Goal: Find specific page/section: Find specific page/section

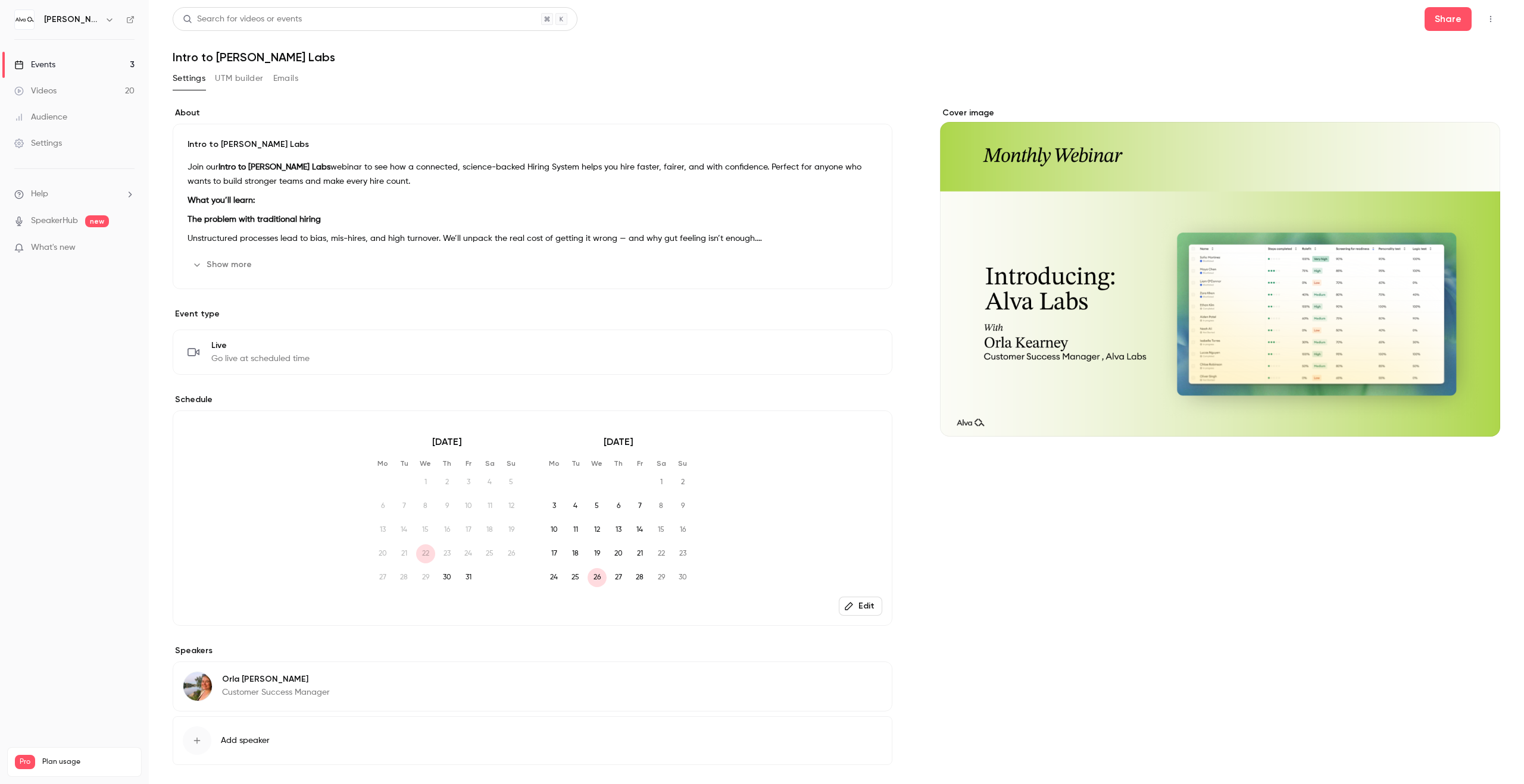
click at [110, 22] on icon "button" at bounding box center [109, 19] width 9 height 9
click at [106, 104] on div "Switch channel 2" at bounding box center [115, 109] width 143 height 12
click at [143, 103] on div "[PERSON_NAME][GEOGRAPHIC_DATA]" at bounding box center [116, 99] width 145 height 12
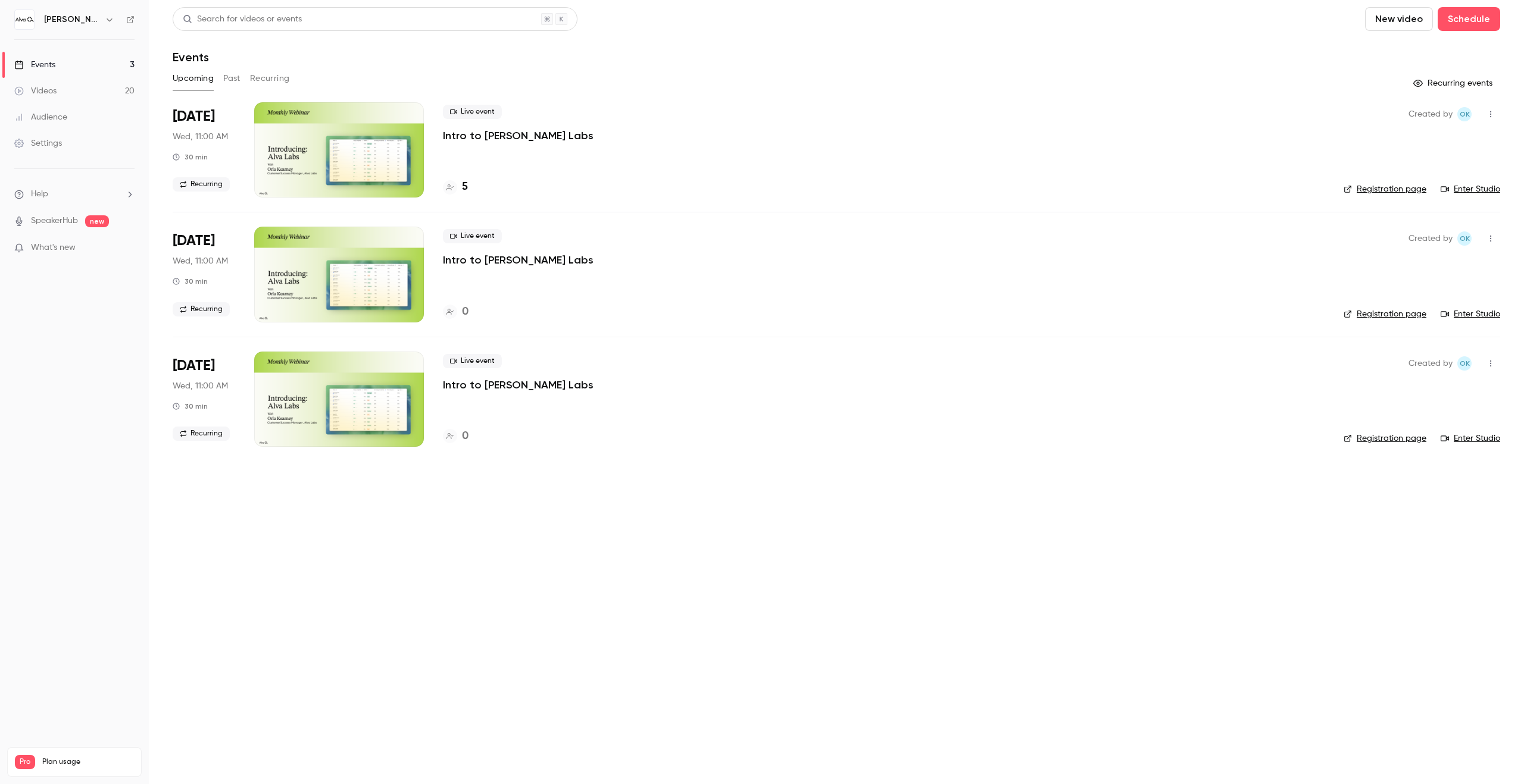
click at [102, 17] on button "button" at bounding box center [109, 19] width 15 height 15
click at [89, 99] on li "Switch channel 2" at bounding box center [109, 109] width 199 height 31
click at [134, 130] on div "[PERSON_NAME] Labs" at bounding box center [116, 134] width 145 height 12
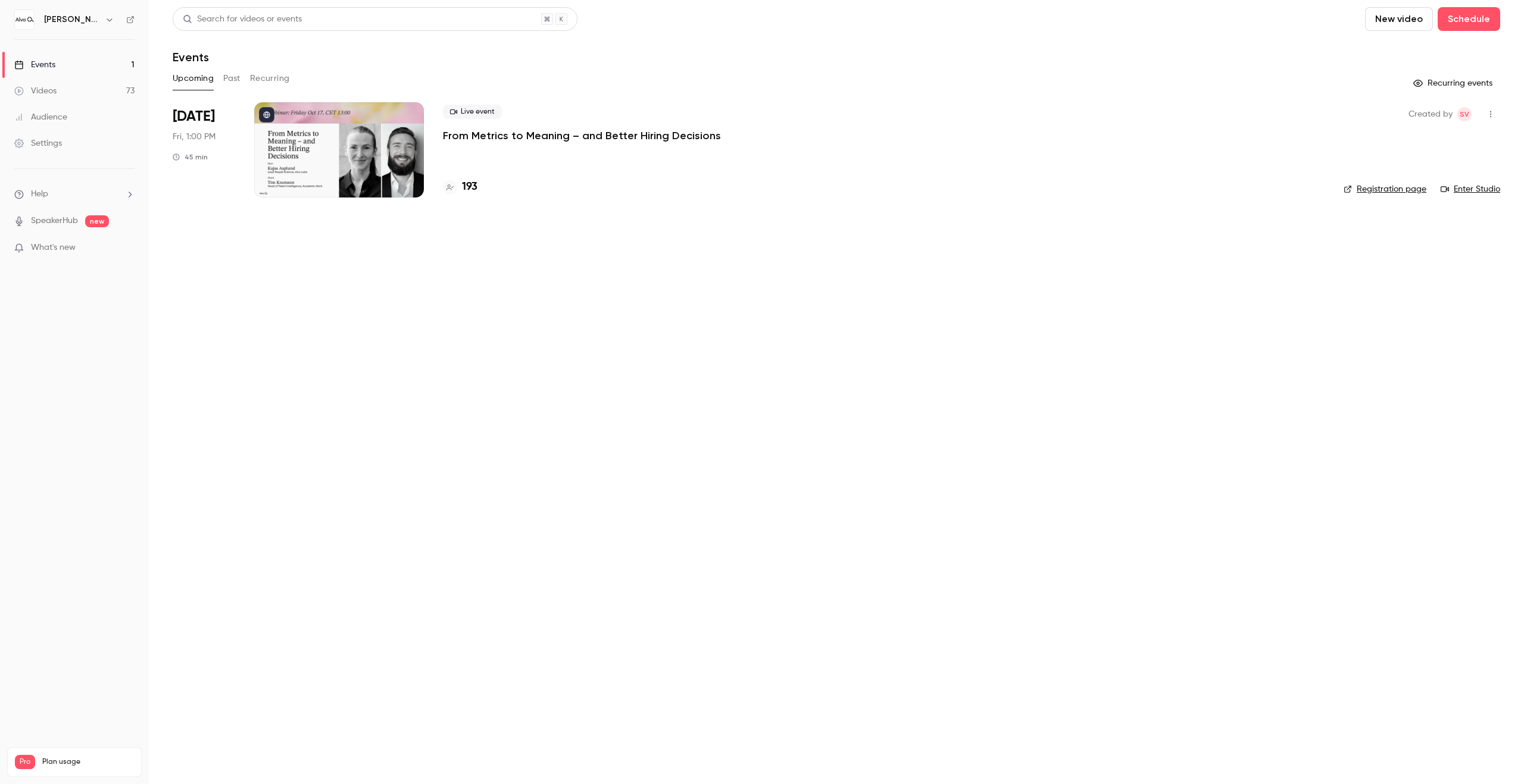
click at [263, 74] on button "Recurring" at bounding box center [270, 78] width 40 height 19
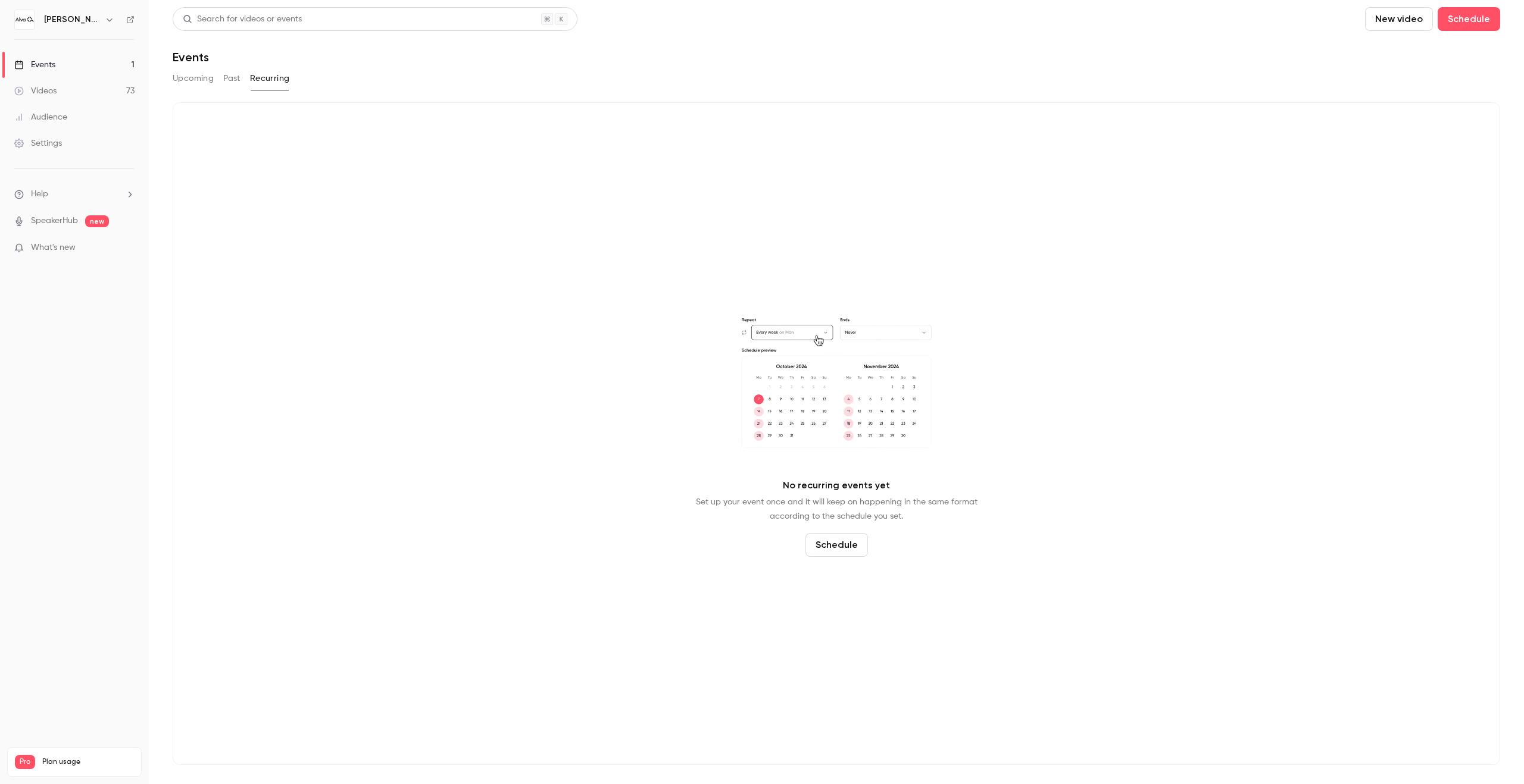
click at [234, 77] on button "Past" at bounding box center [232, 78] width 17 height 19
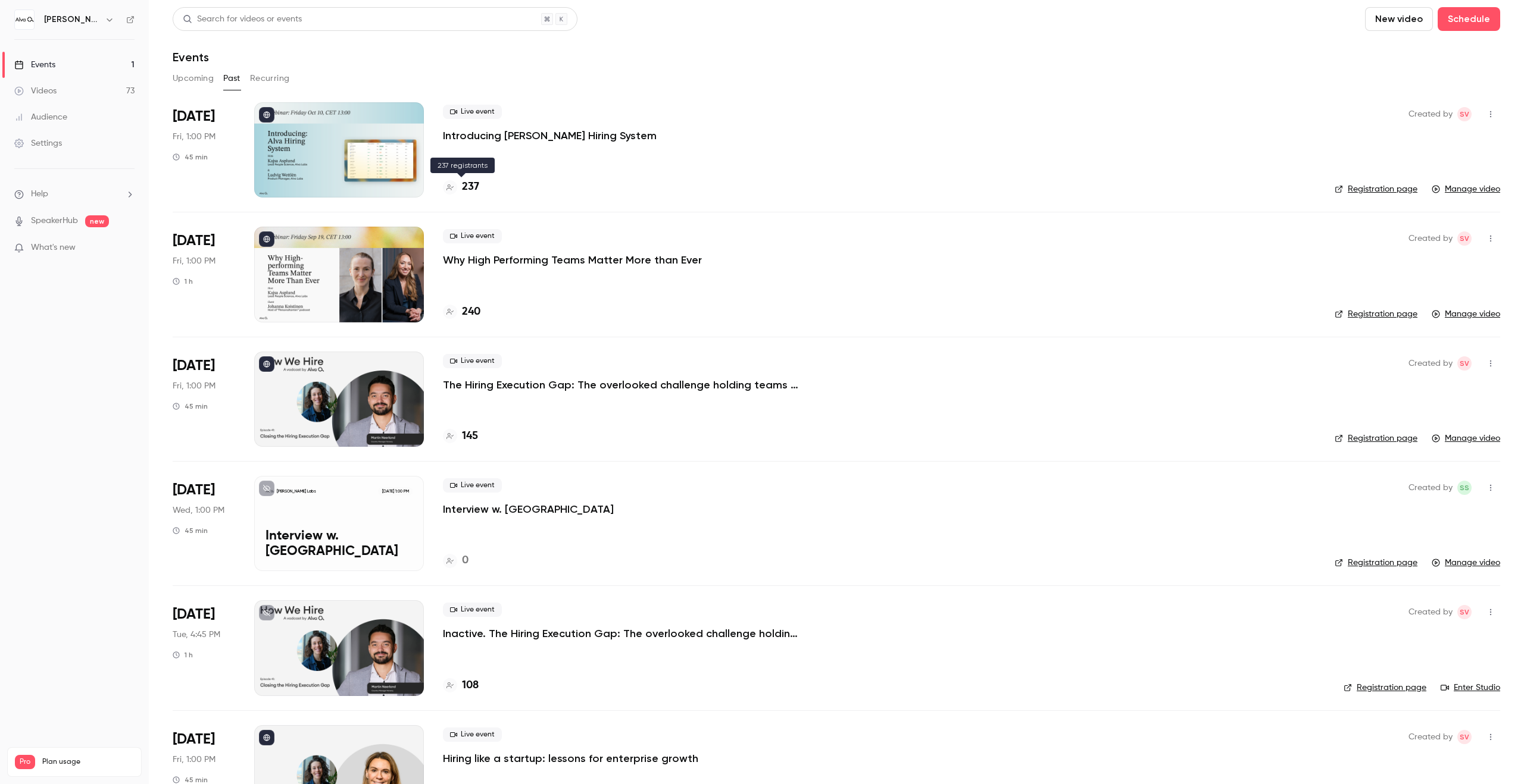
click at [469, 188] on h4 "237" at bounding box center [470, 187] width 17 height 16
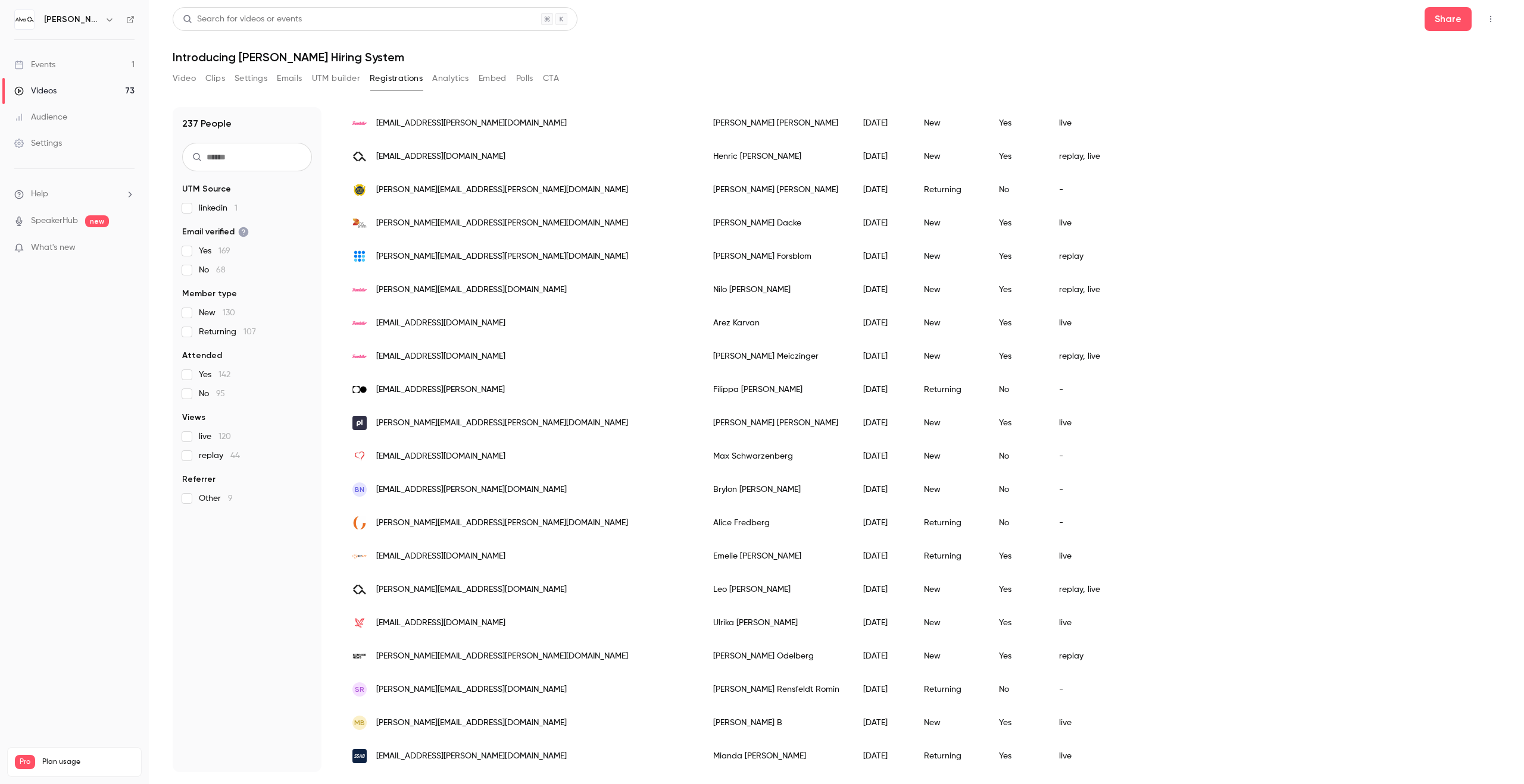
scroll to position [580, 0]
click at [257, 161] on input "text" at bounding box center [247, 157] width 130 height 28
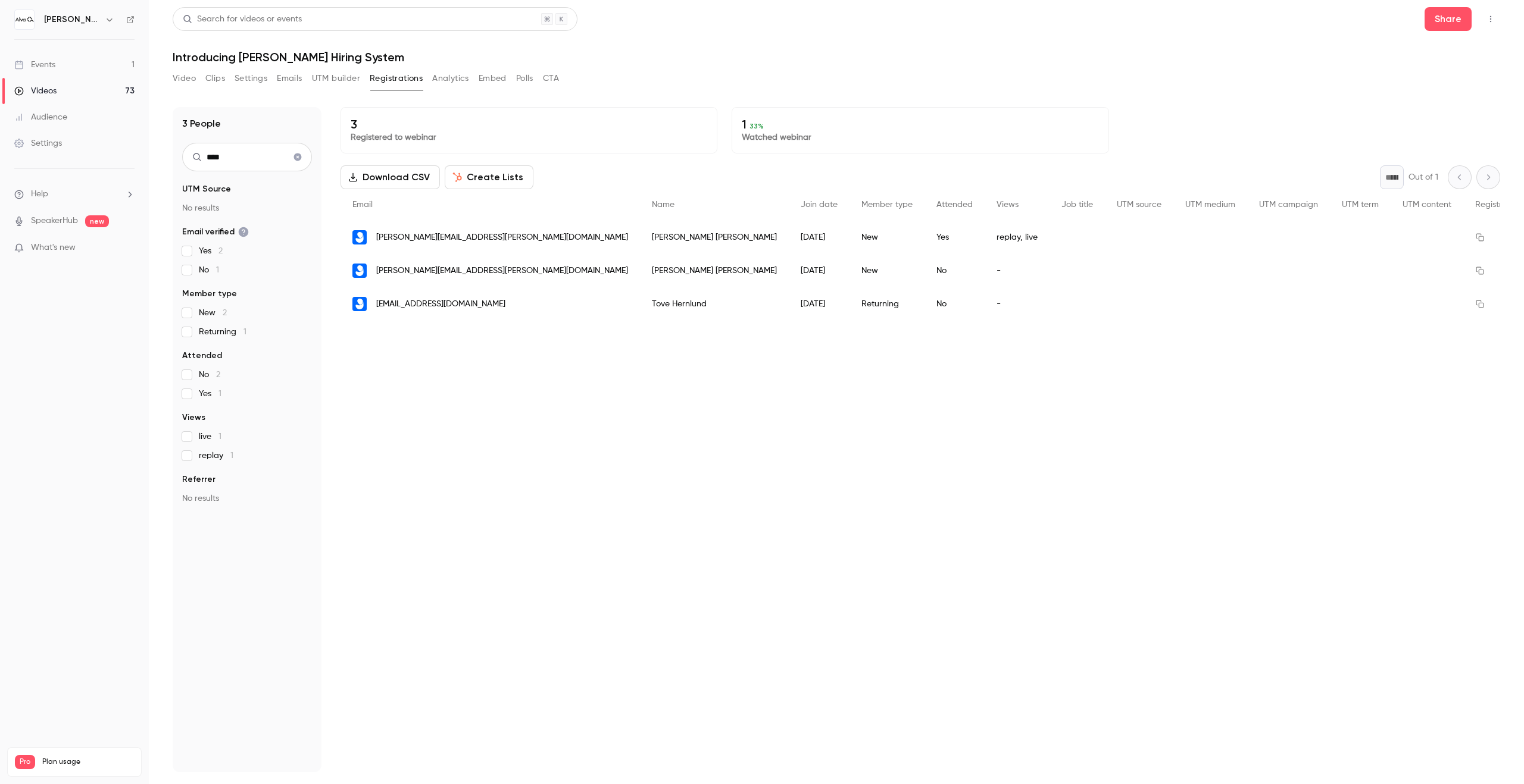
scroll to position [0, 0]
type input "****"
click at [298, 159] on icon "Clear search" at bounding box center [298, 157] width 8 height 8
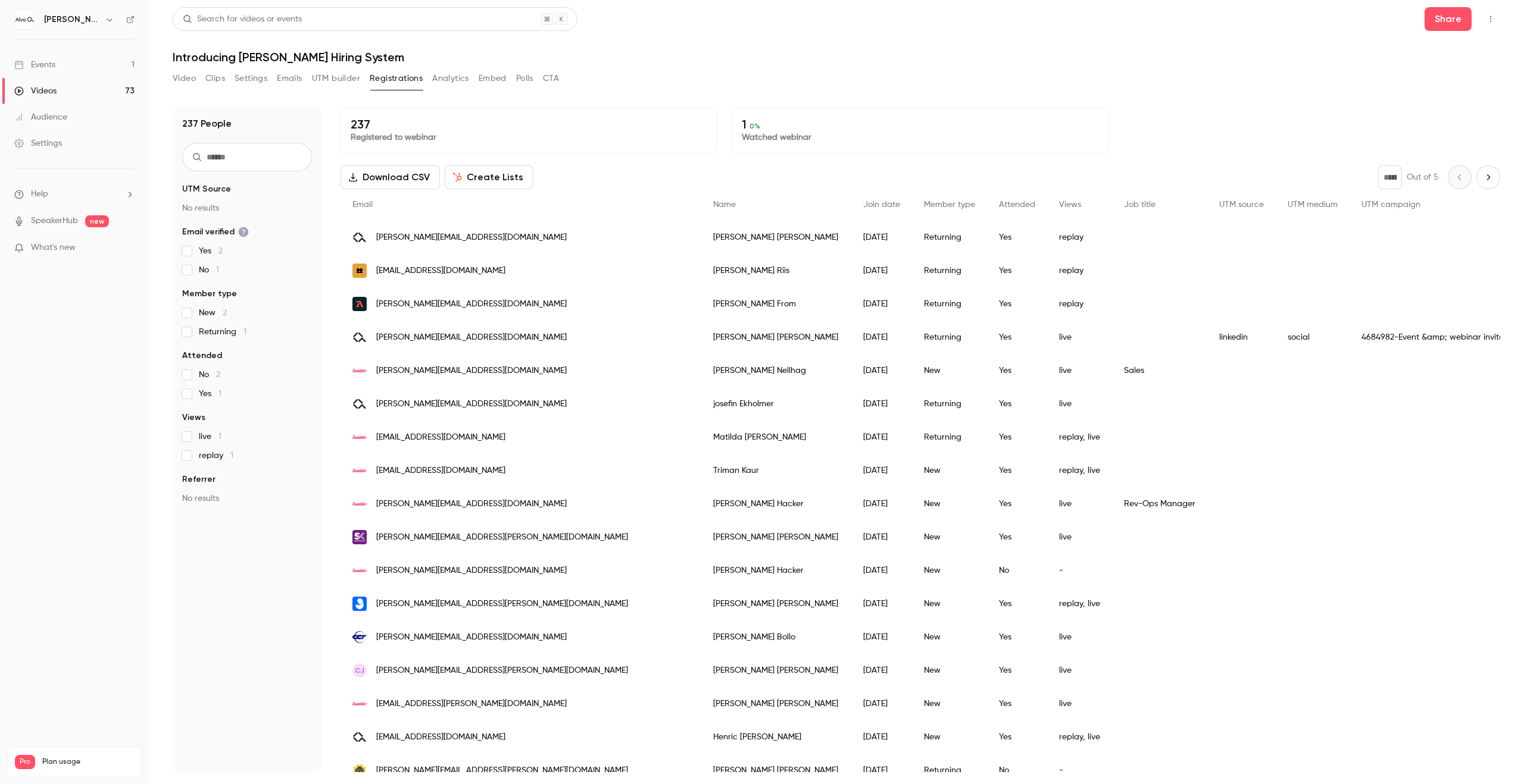
click at [256, 159] on input "text" at bounding box center [247, 157] width 130 height 28
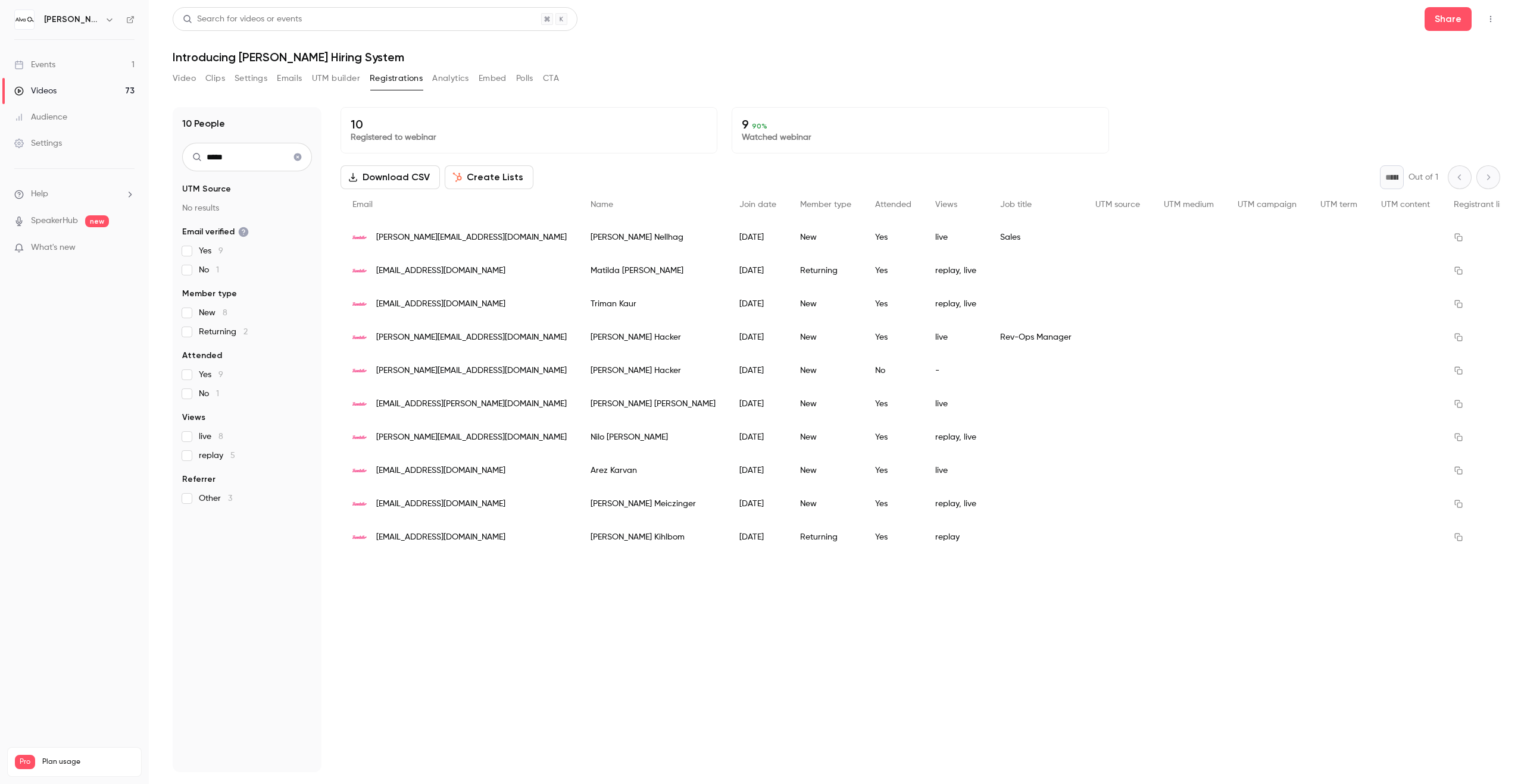
type input "*****"
click at [292, 160] on button "Clear search" at bounding box center [297, 157] width 19 height 19
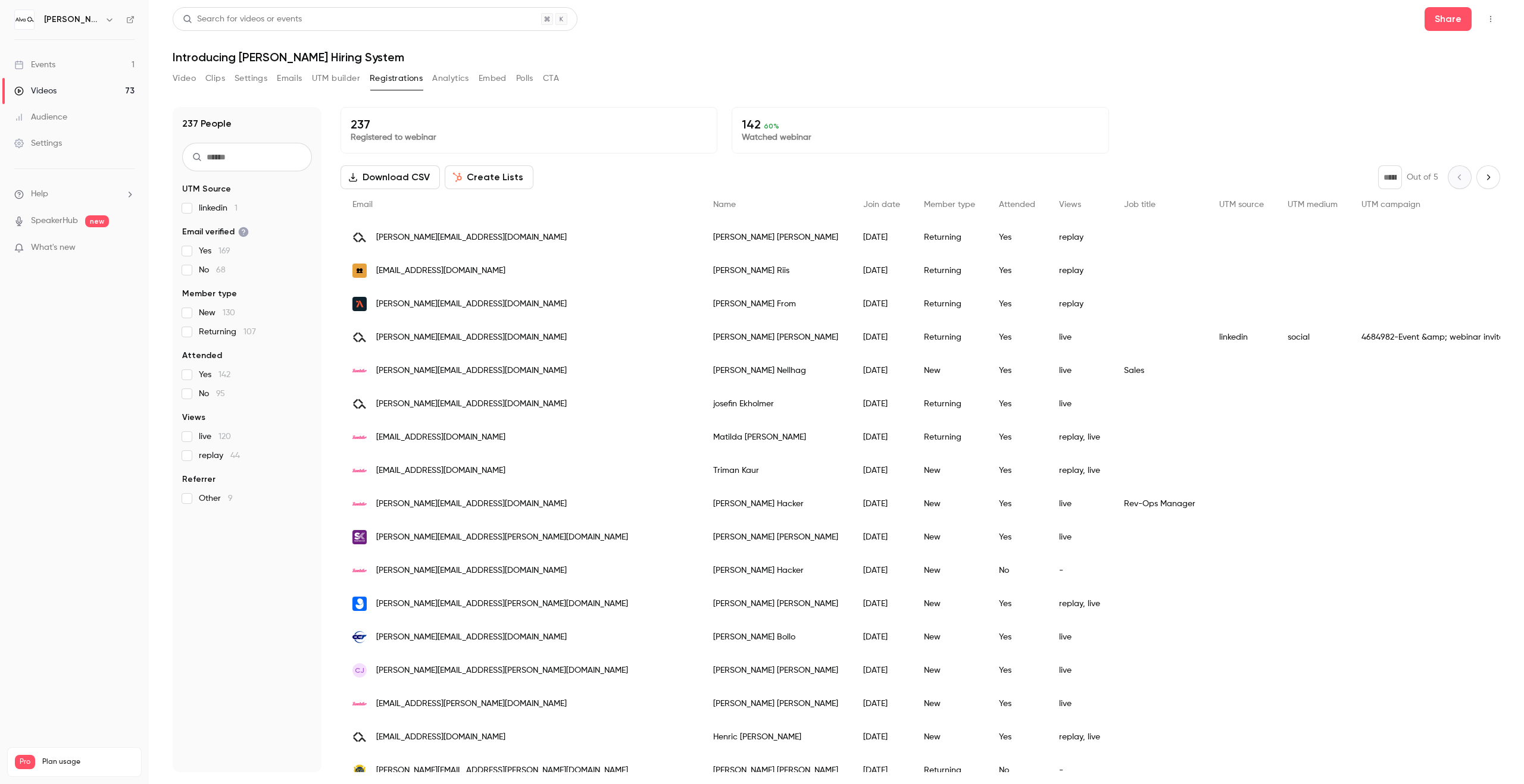
click at [292, 160] on input "text" at bounding box center [247, 157] width 130 height 28
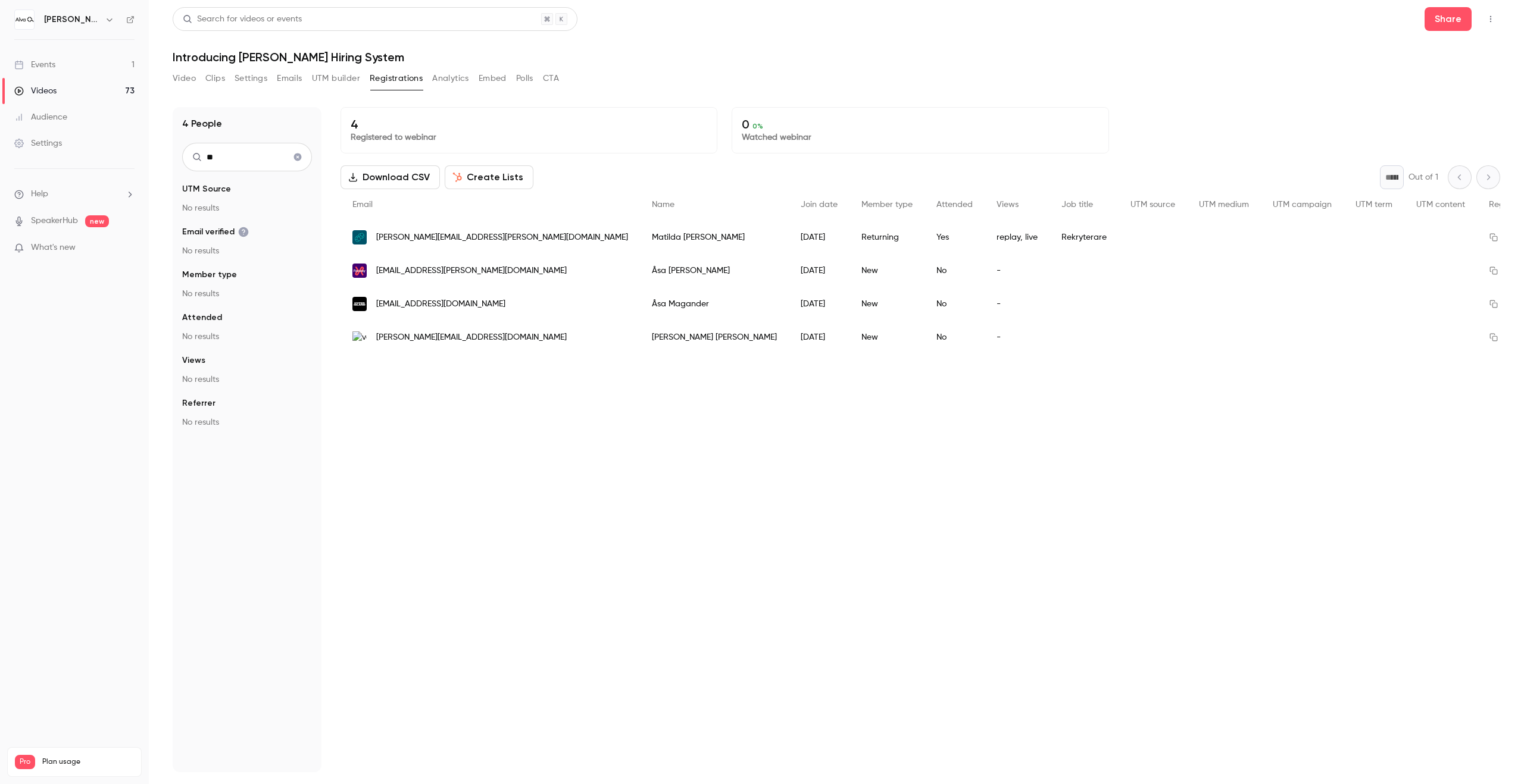
type input "*"
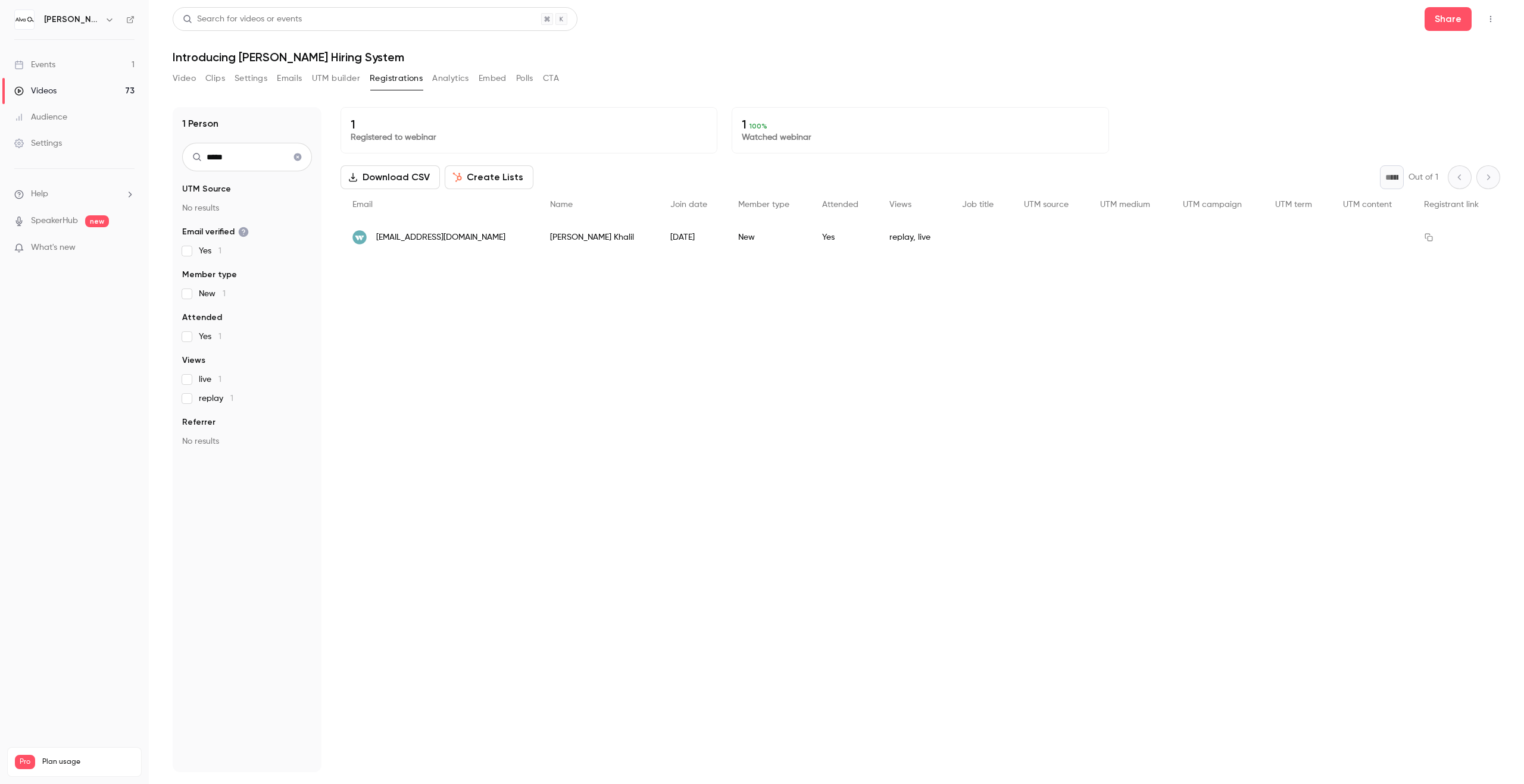
type input "*****"
click at [293, 157] on icon "Clear search" at bounding box center [297, 157] width 9 height 8
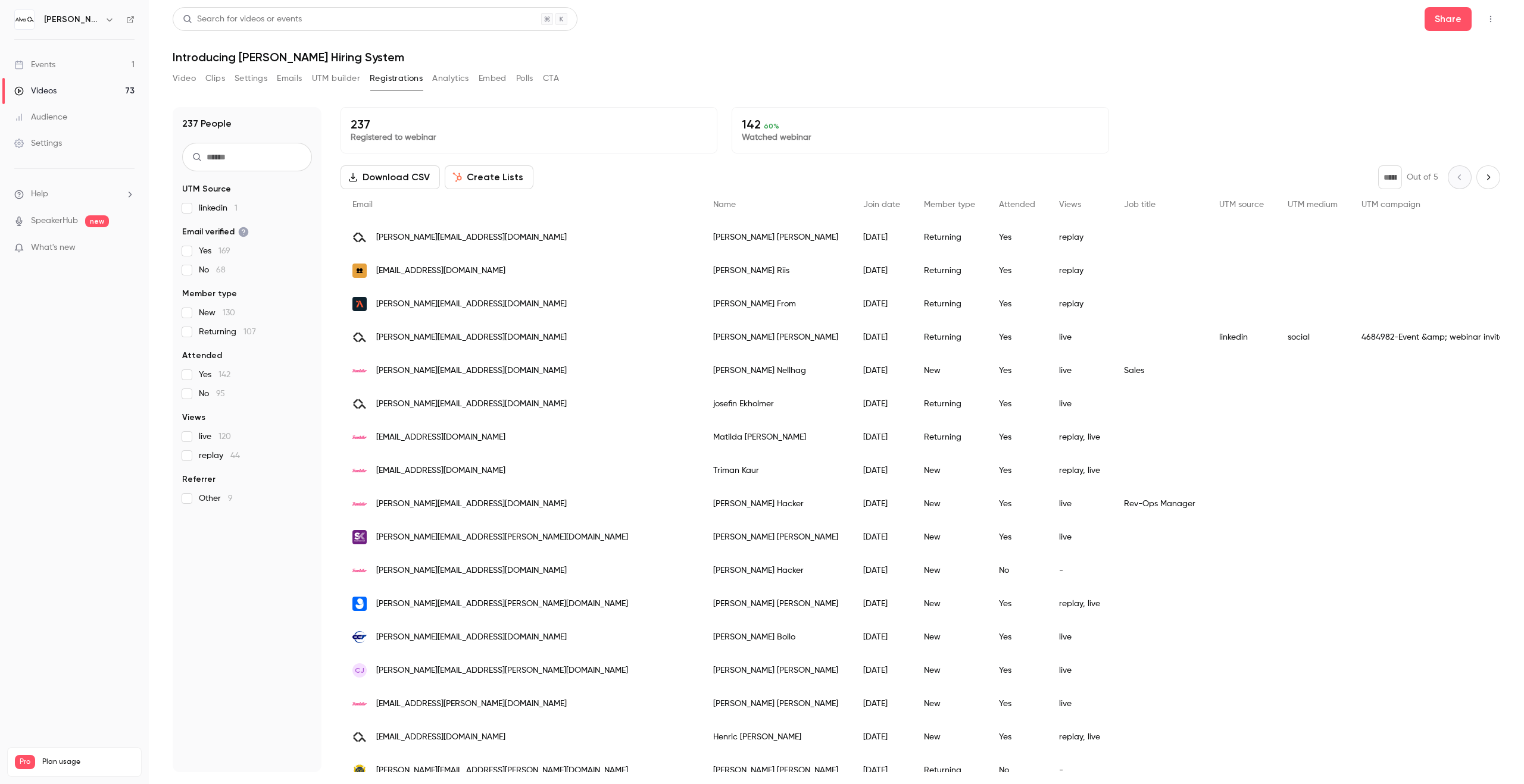
click at [224, 162] on input "text" at bounding box center [247, 157] width 130 height 28
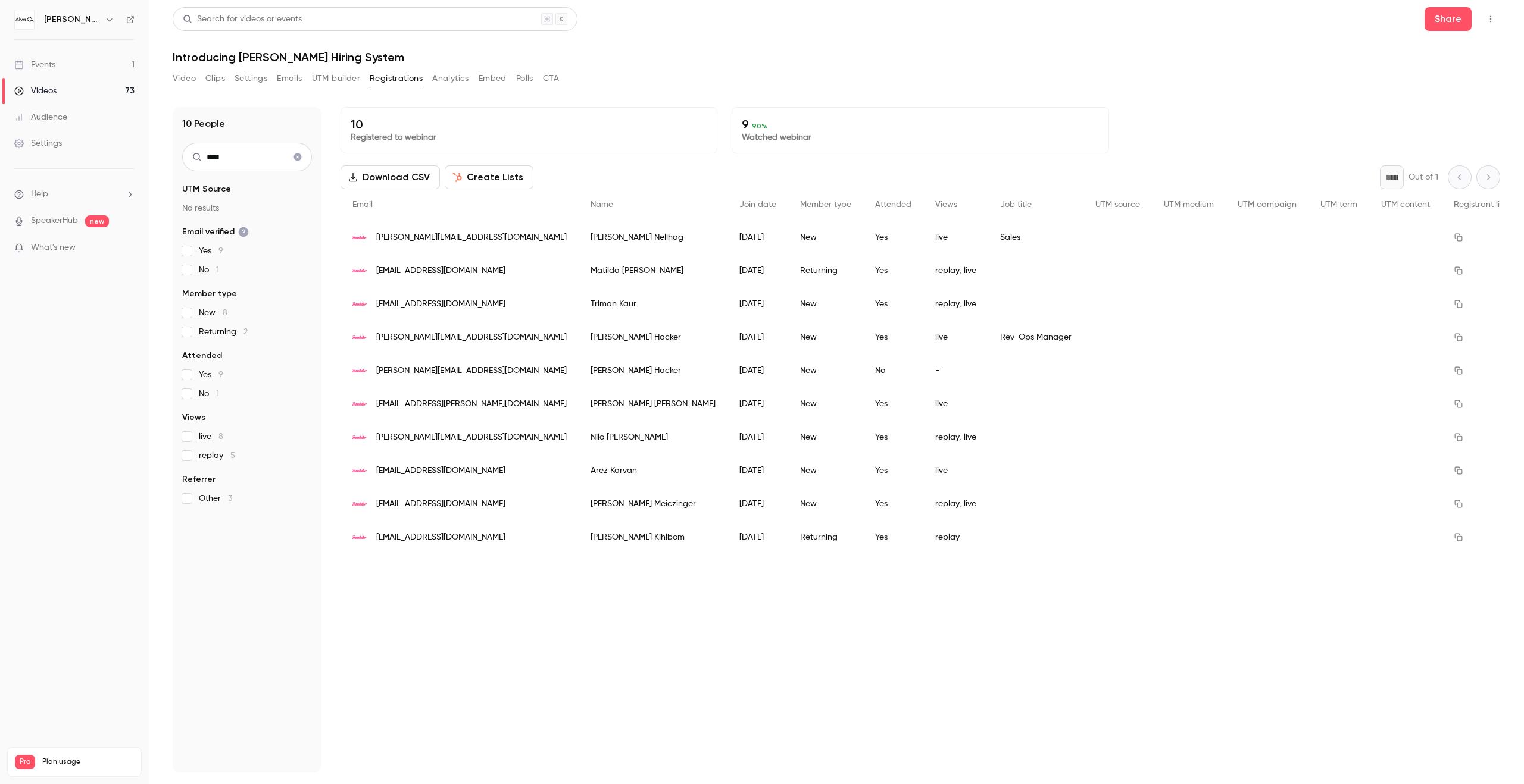
type input "****"
click at [609, 42] on header "Search for videos or events Share Introducing [PERSON_NAME] Hiring System" at bounding box center [837, 35] width 1327 height 57
click at [298, 160] on icon "Clear search" at bounding box center [298, 157] width 8 height 8
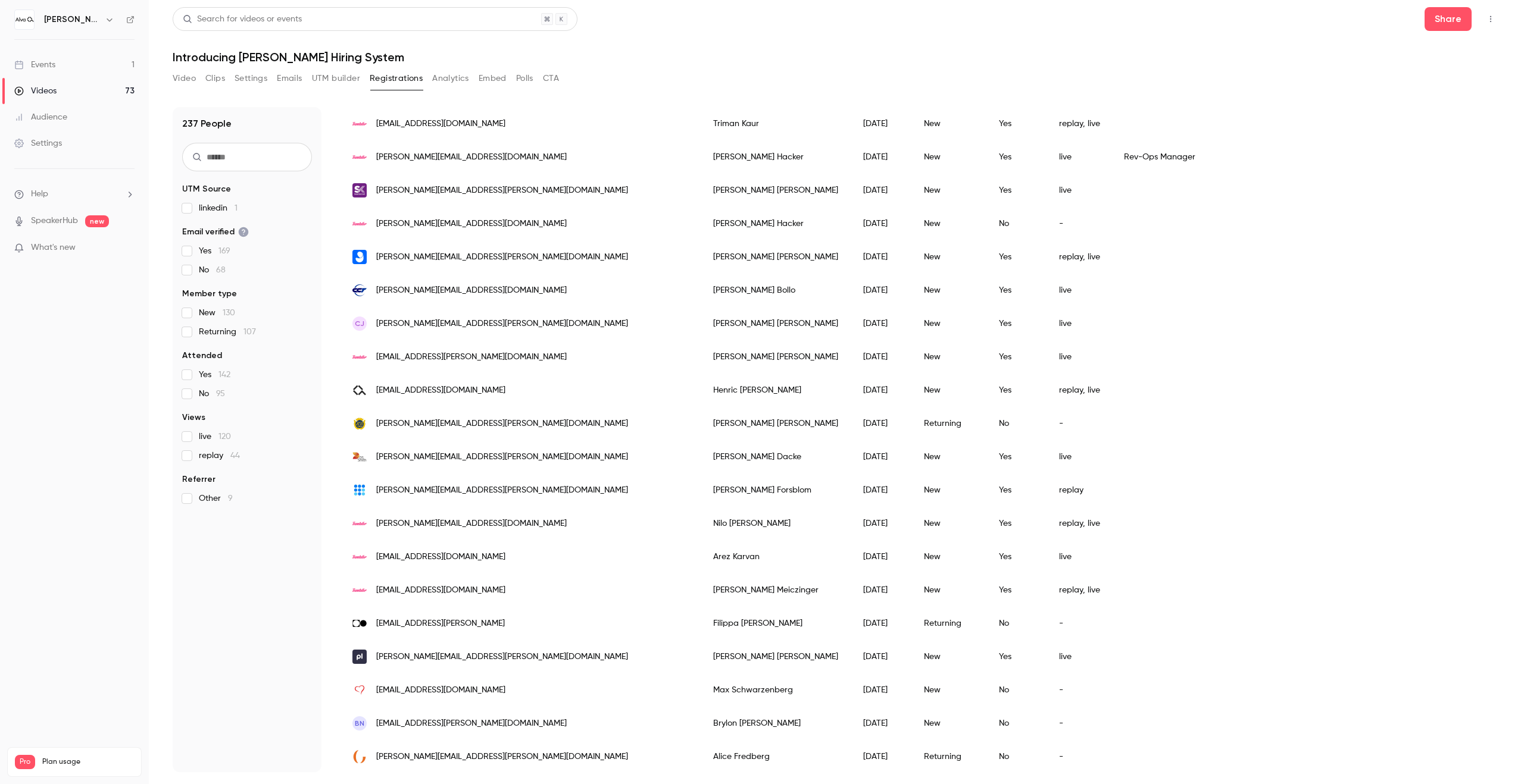
scroll to position [346, 0]
click at [243, 168] on input "text" at bounding box center [247, 157] width 130 height 28
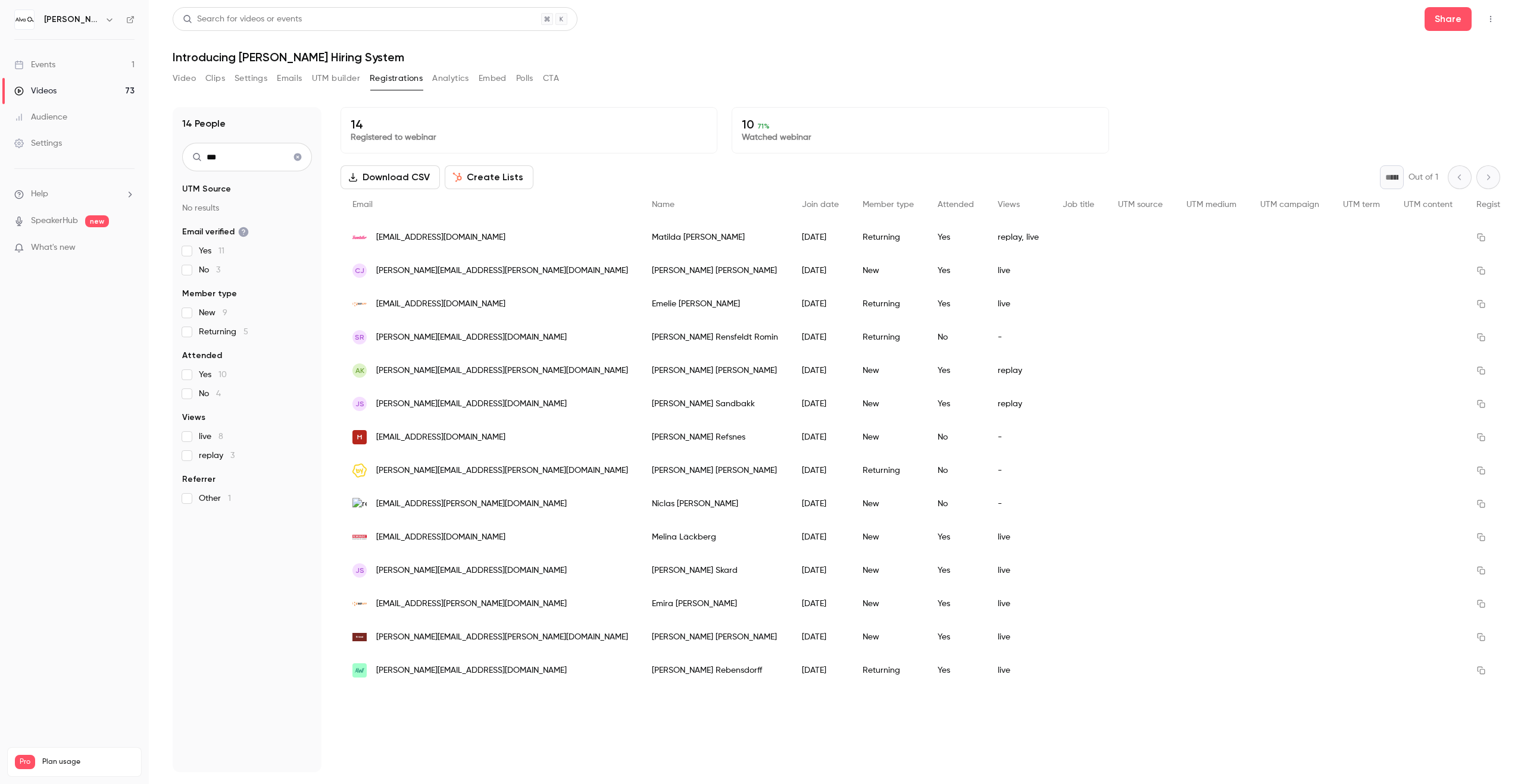
scroll to position [0, 0]
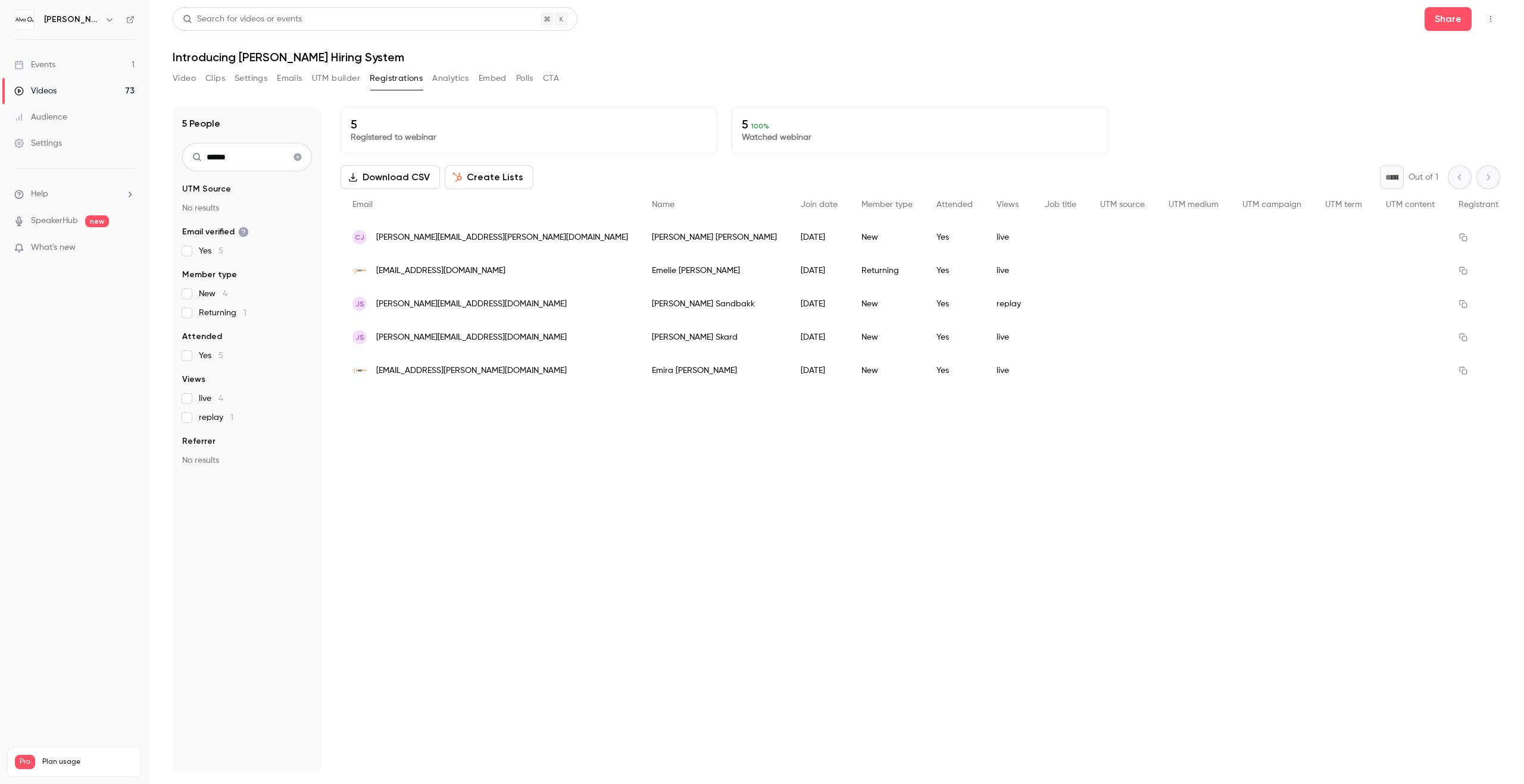
type input "******"
click at [295, 154] on icon "Clear search" at bounding box center [297, 157] width 9 height 8
